Goal: Information Seeking & Learning: Learn about a topic

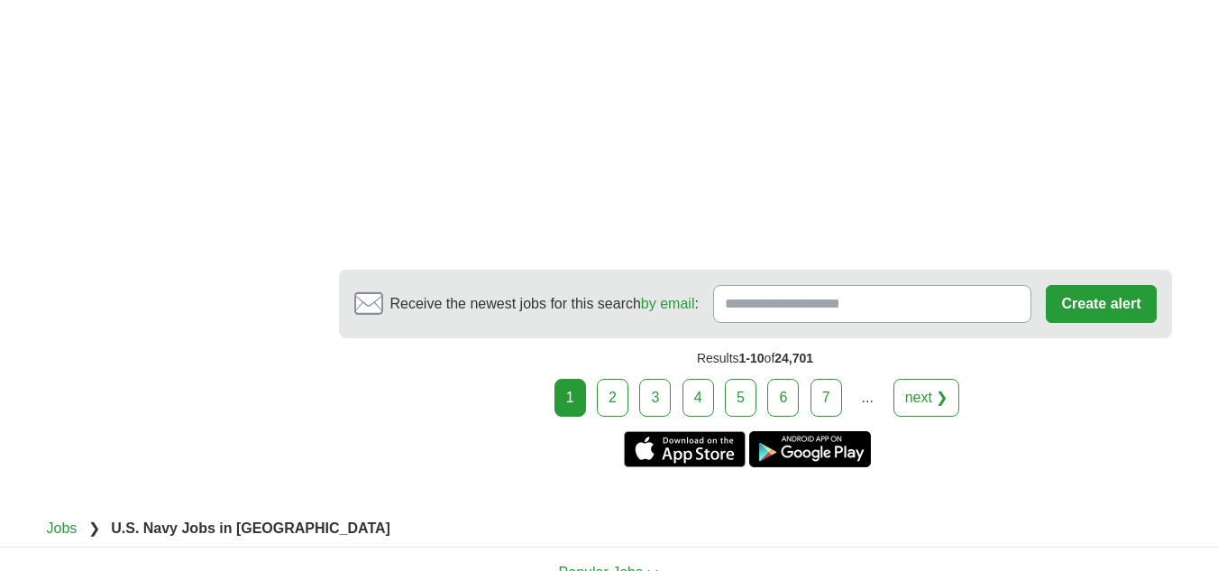
scroll to position [2615, 0]
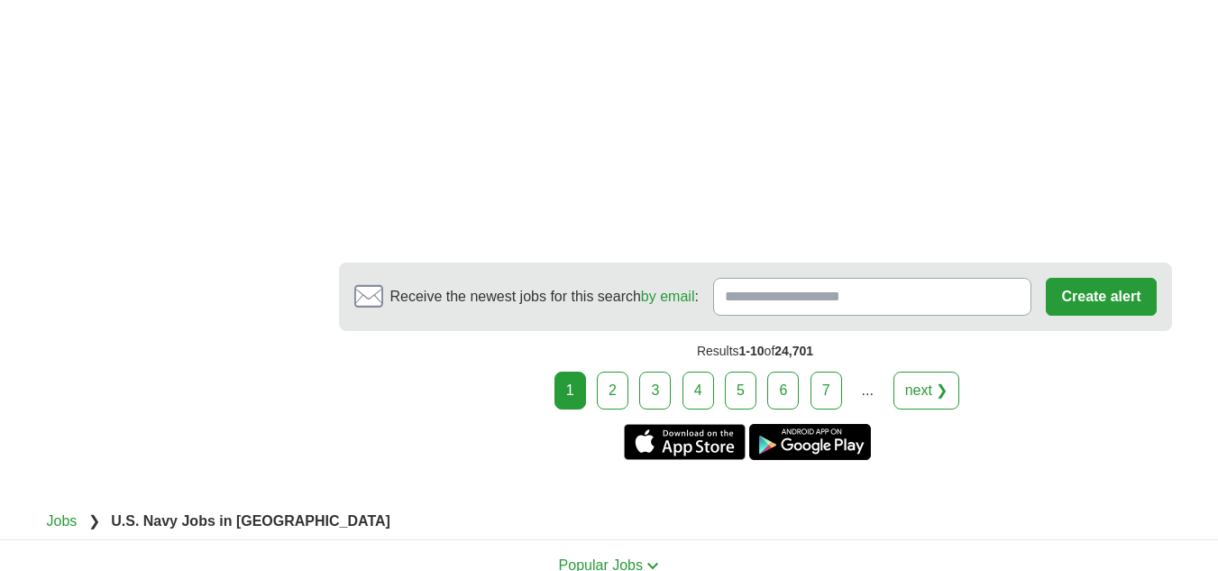
click at [602, 389] on link "2" at bounding box center [613, 391] width 32 height 38
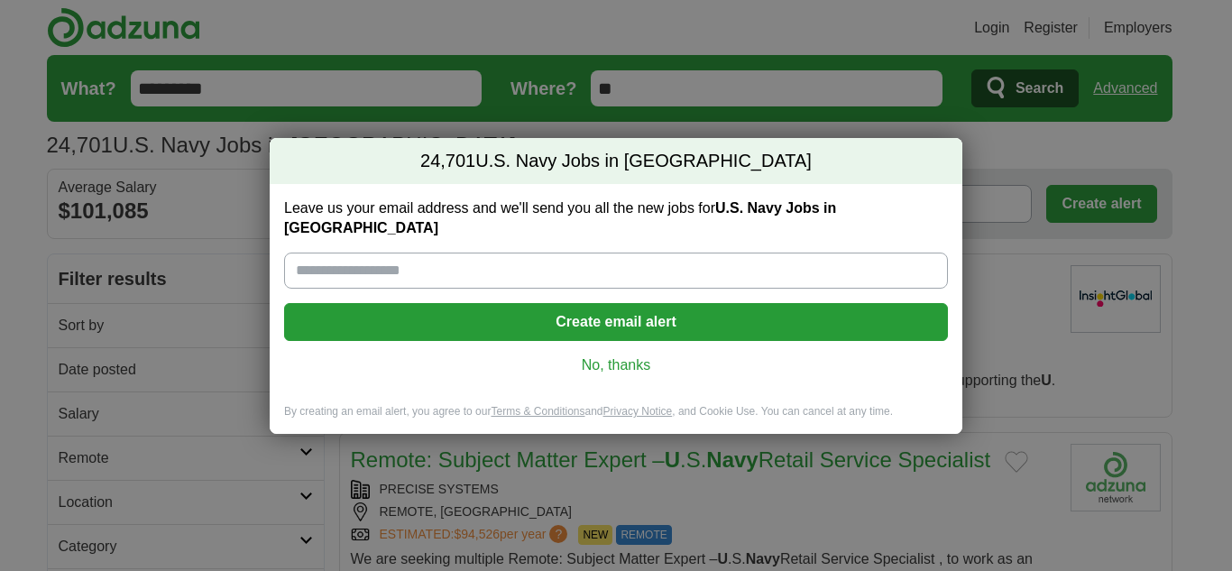
click at [625, 355] on link "No, thanks" at bounding box center [615, 365] width 635 height 20
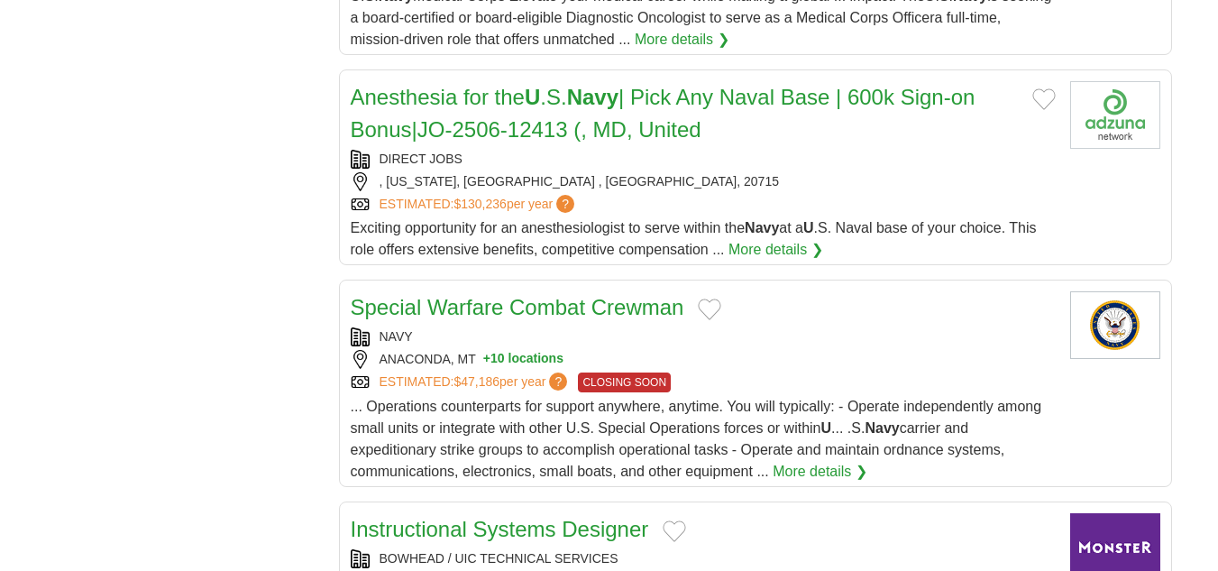
scroll to position [1984, 0]
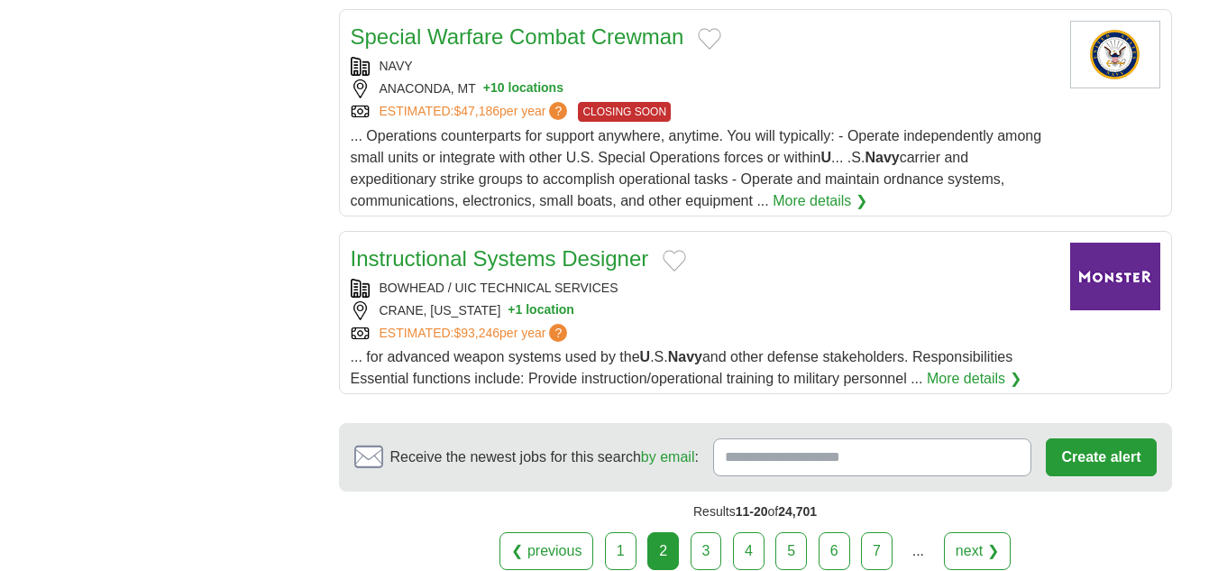
click at [703, 548] on link "3" at bounding box center [707, 551] width 32 height 38
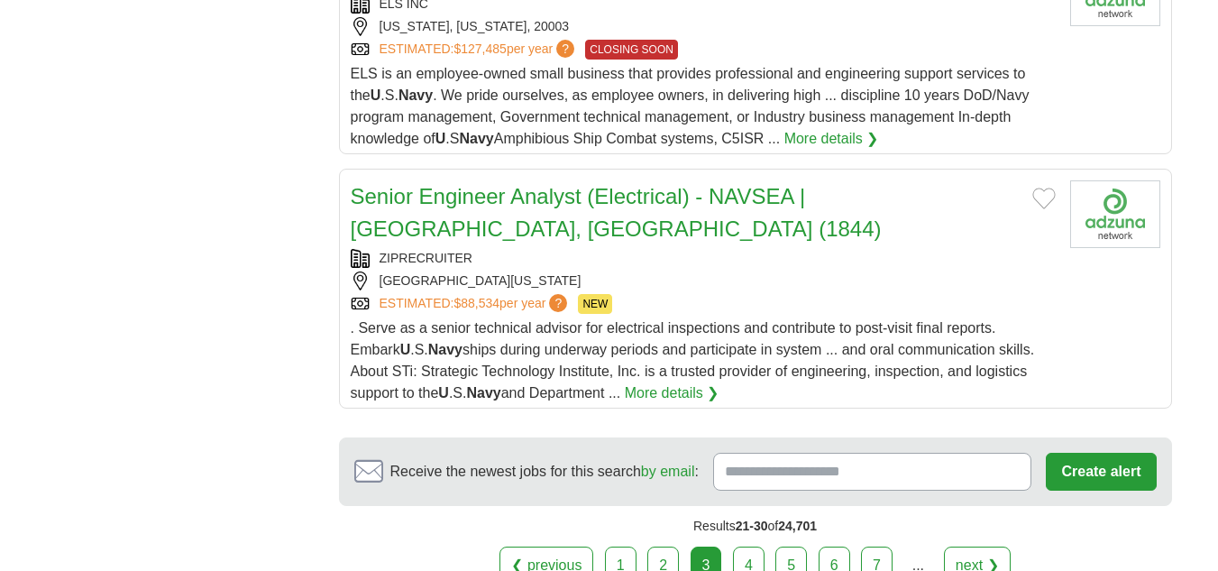
scroll to position [2164, 0]
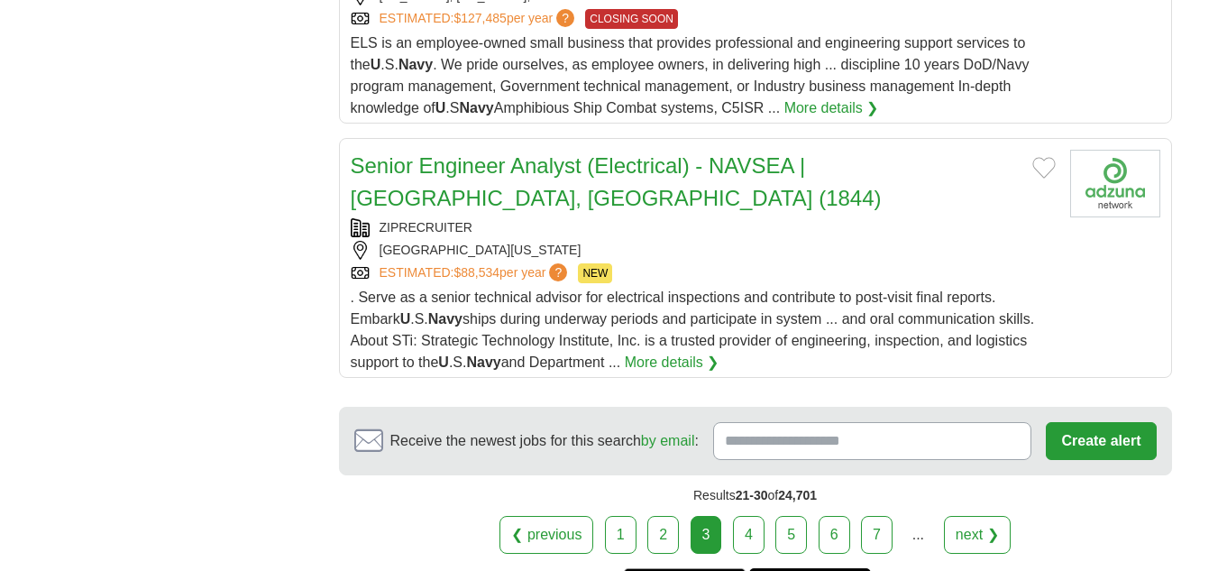
click at [743, 516] on link "4" at bounding box center [749, 535] width 32 height 38
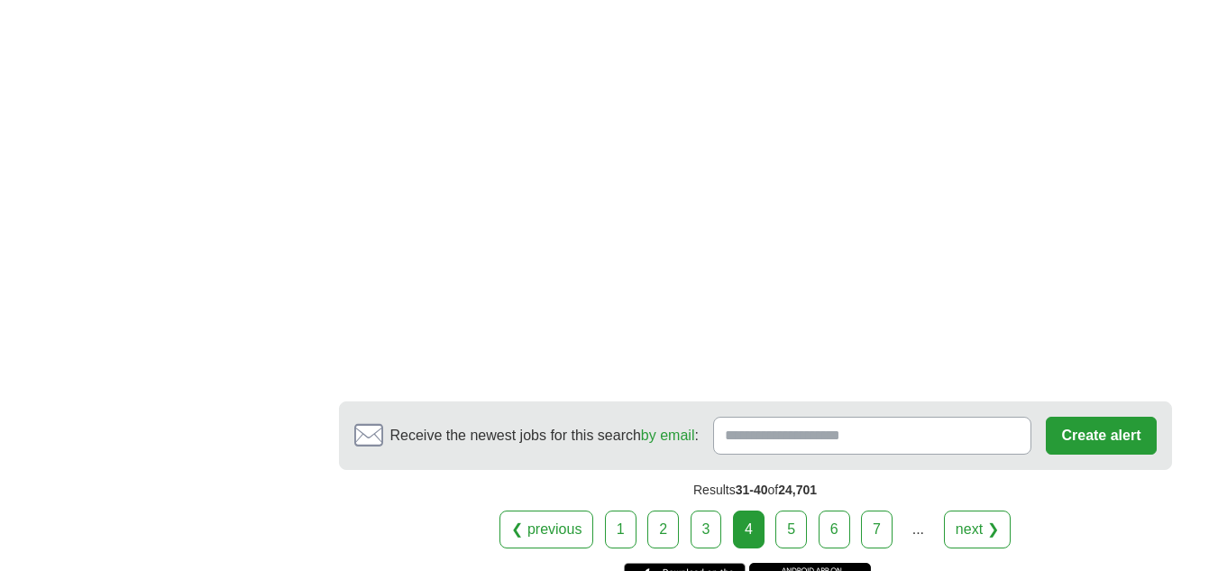
scroll to position [2615, 0]
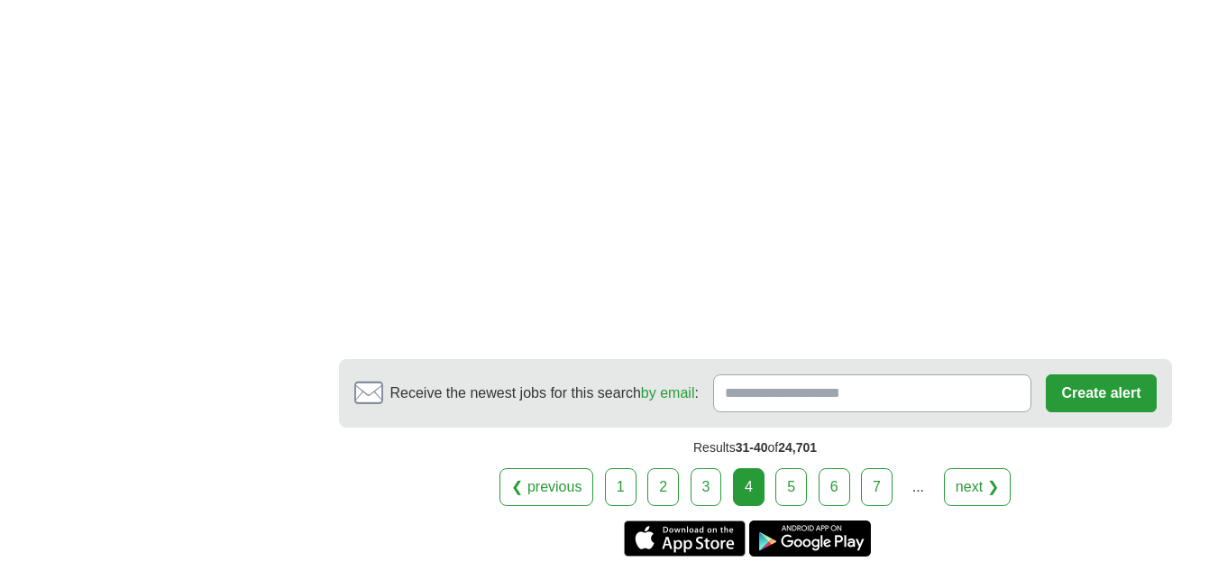
click at [786, 468] on link "5" at bounding box center [792, 487] width 32 height 38
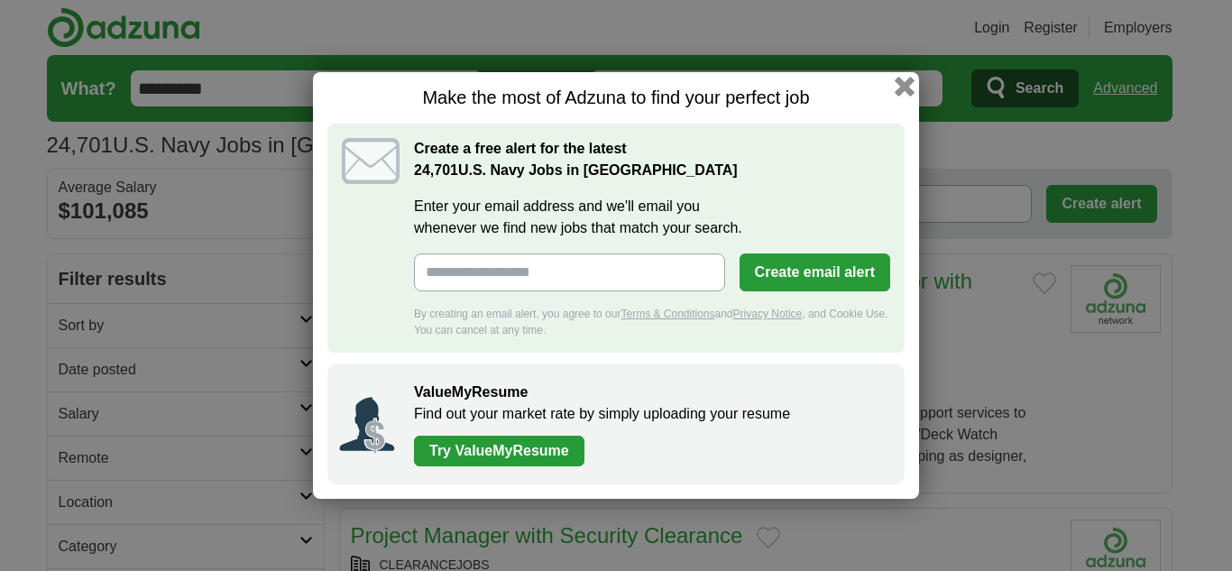
click at [905, 86] on button "button" at bounding box center [905, 87] width 20 height 20
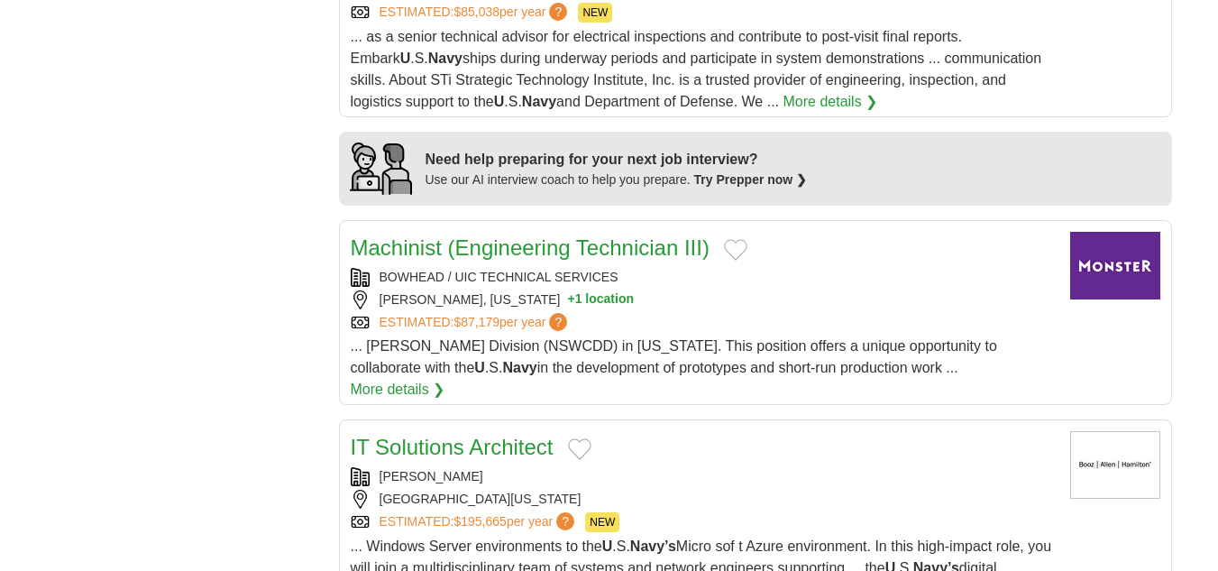
scroll to position [1713, 0]
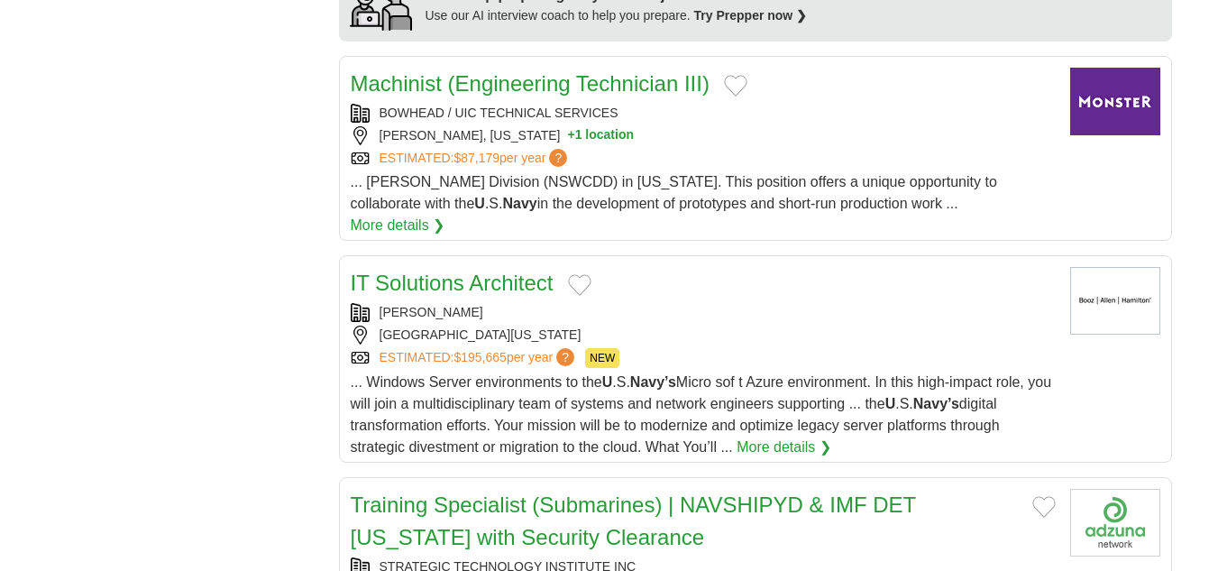
click at [458, 271] on link "IT Solutions Architect" at bounding box center [452, 283] width 203 height 24
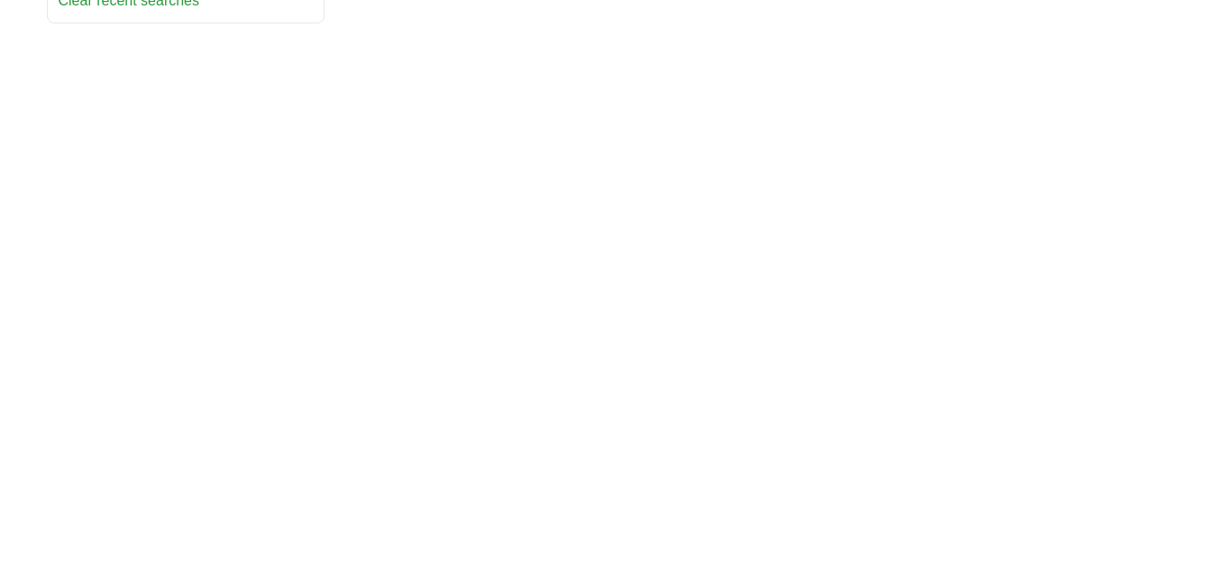
scroll to position [1263, 0]
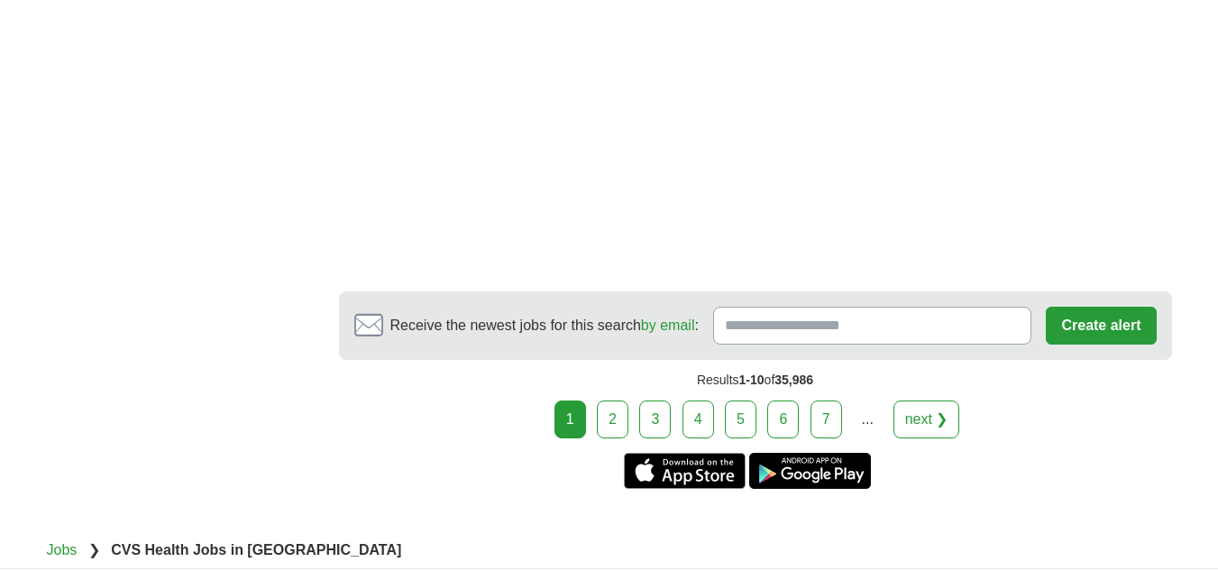
scroll to position [3427, 0]
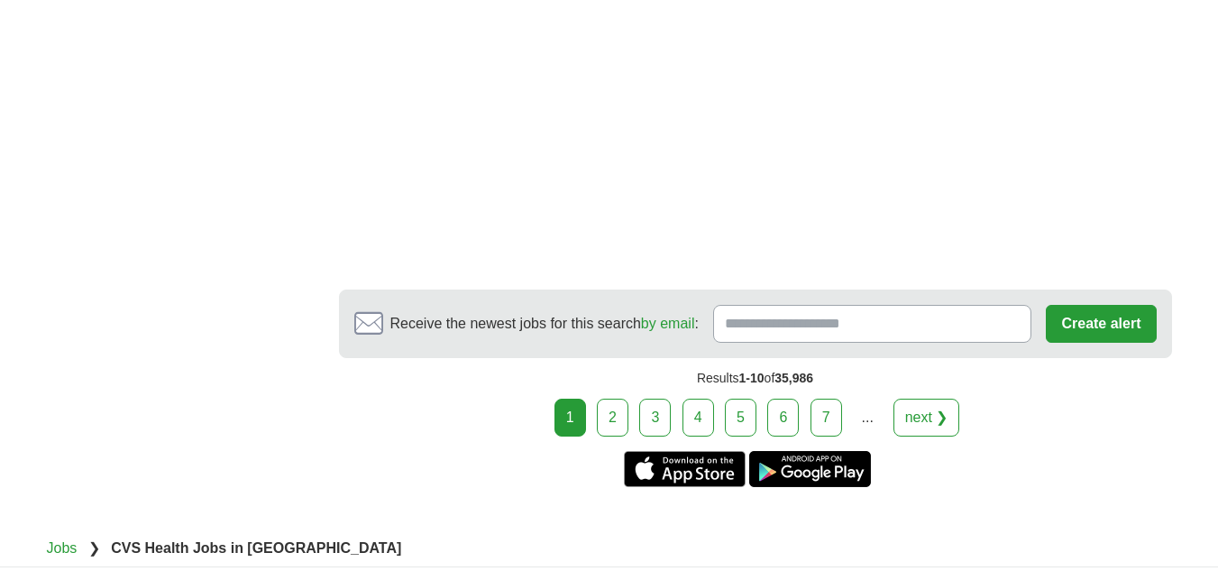
click at [623, 399] on link "2" at bounding box center [613, 418] width 32 height 38
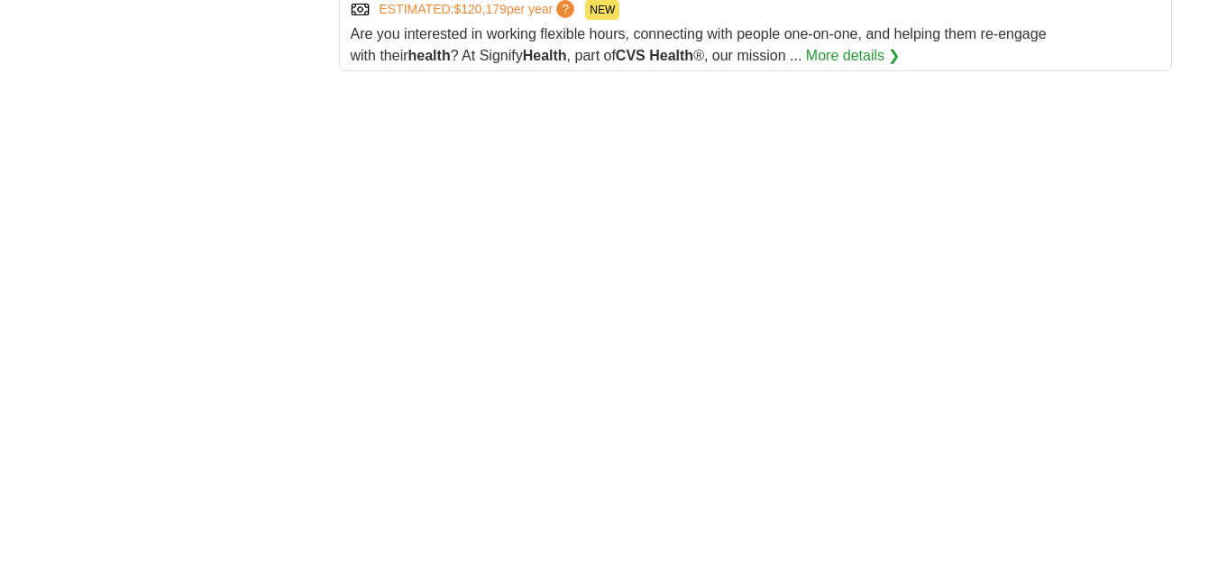
scroll to position [2615, 0]
